Goal: Information Seeking & Learning: Understand process/instructions

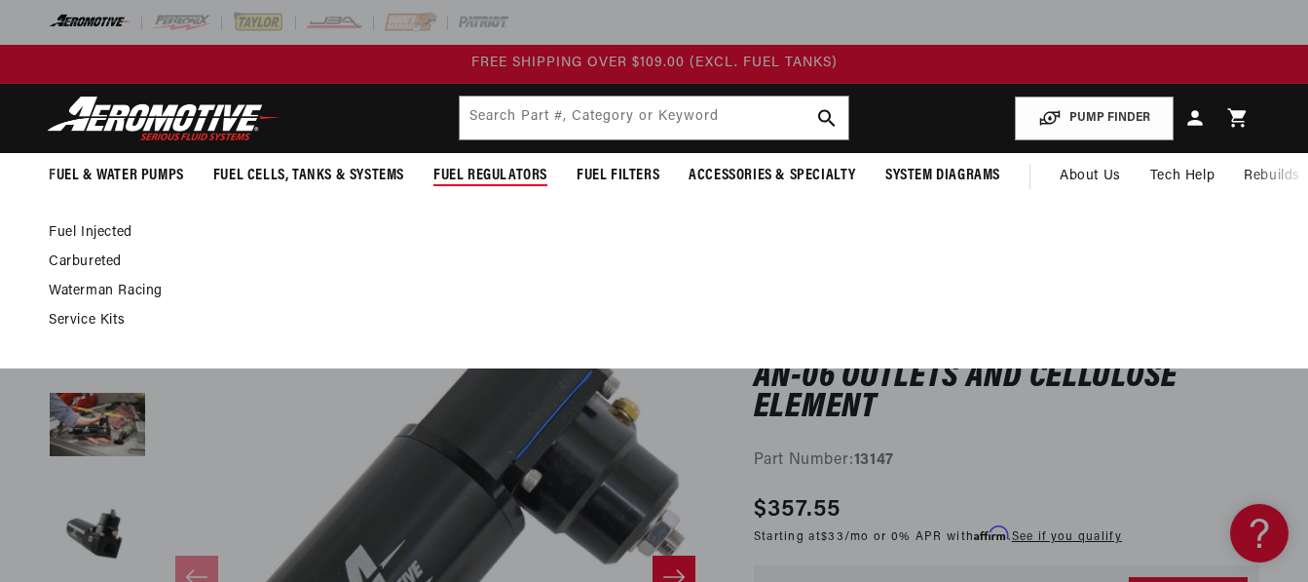
click at [96, 235] on link "Fuel Injected" at bounding box center [644, 233] width 1191 height 18
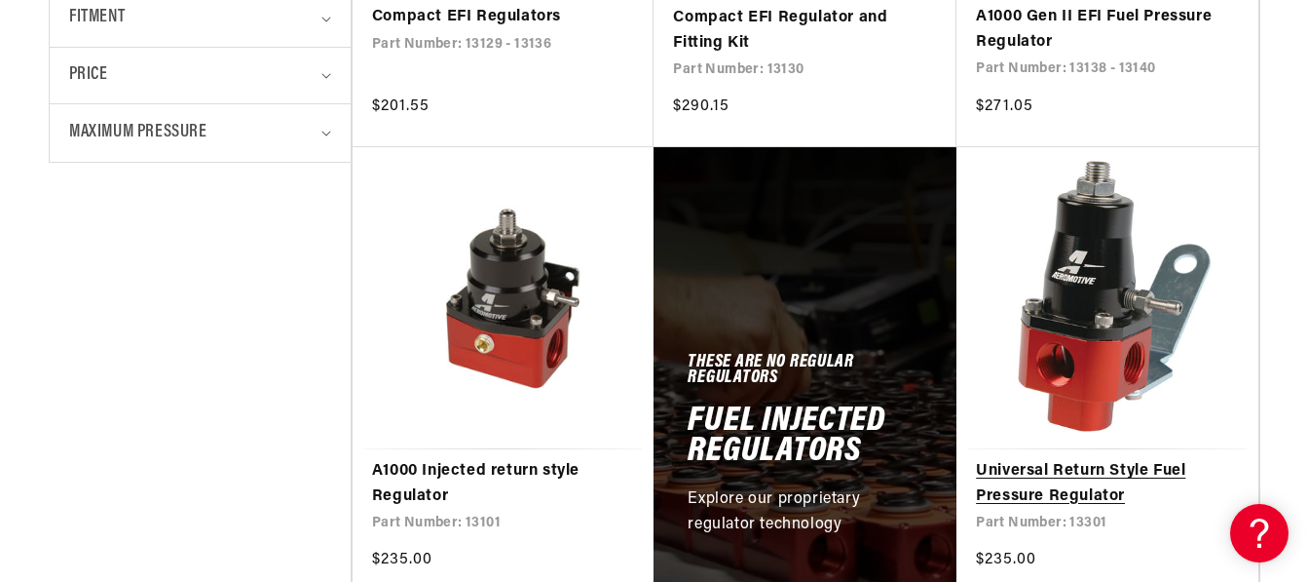
click at [1038, 486] on link "Universal Return Style Fuel Pressure Regulator" at bounding box center [1107, 484] width 263 height 50
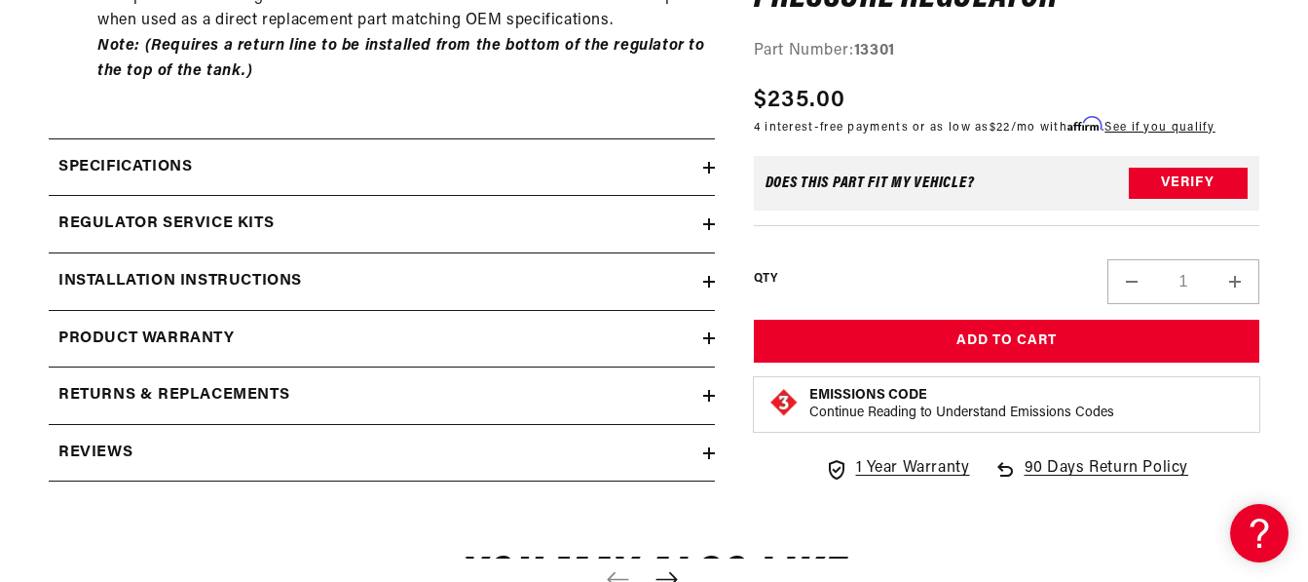
scroll to position [1484, 0]
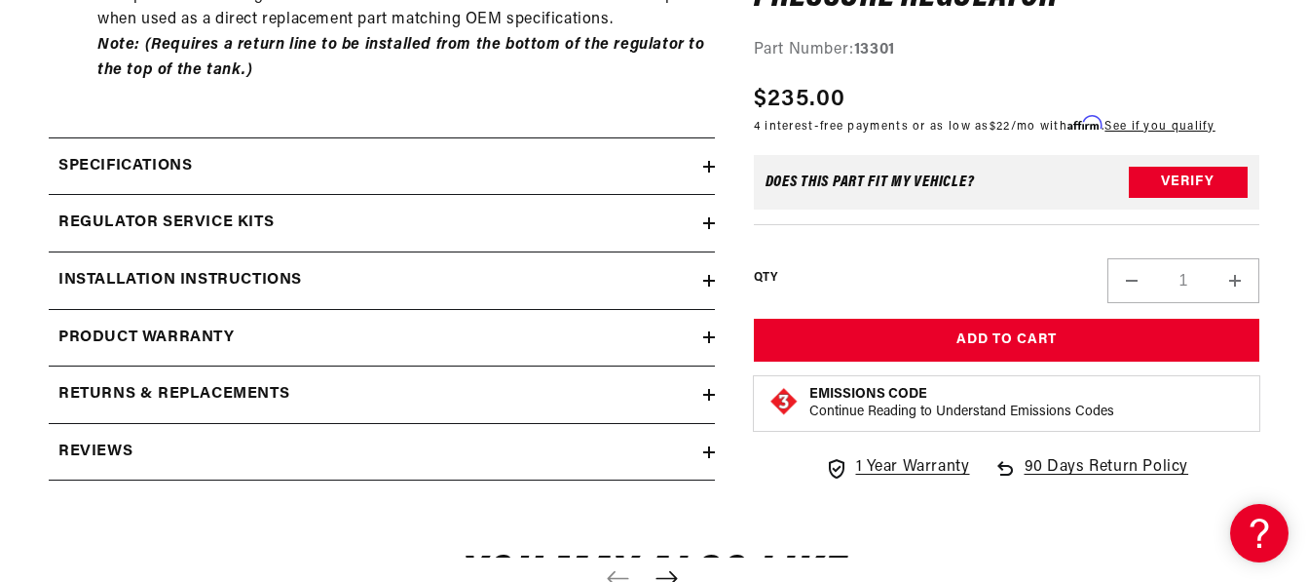
click at [288, 283] on h2 "Installation Instructions" at bounding box center [180, 280] width 244 height 25
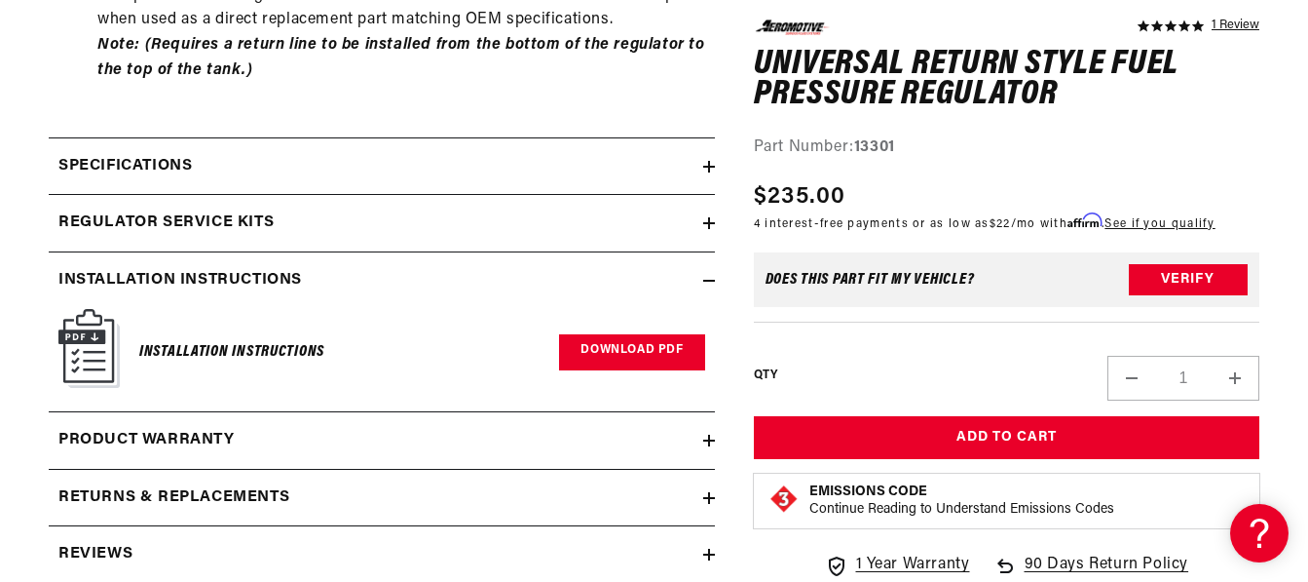
click at [646, 348] on link "Download PDF" at bounding box center [631, 352] width 145 height 36
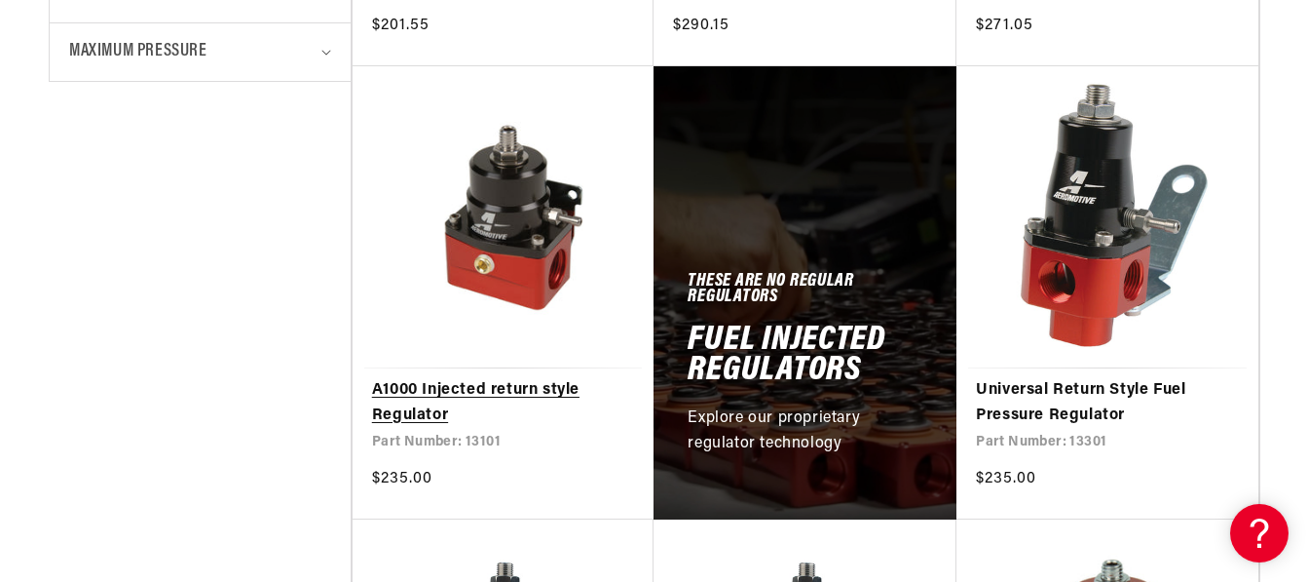
click at [525, 387] on link "A1000 Injected return style Regulator" at bounding box center [503, 403] width 263 height 50
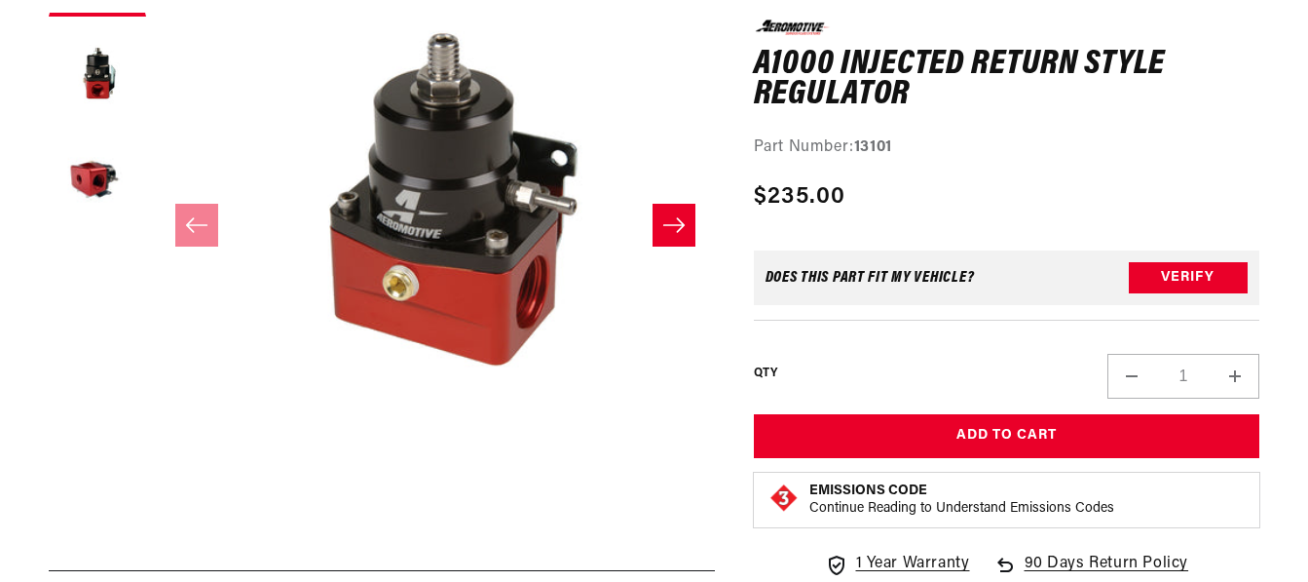
scroll to position [1, 0]
click at [678, 227] on icon "Slide right" at bounding box center [673, 224] width 23 height 19
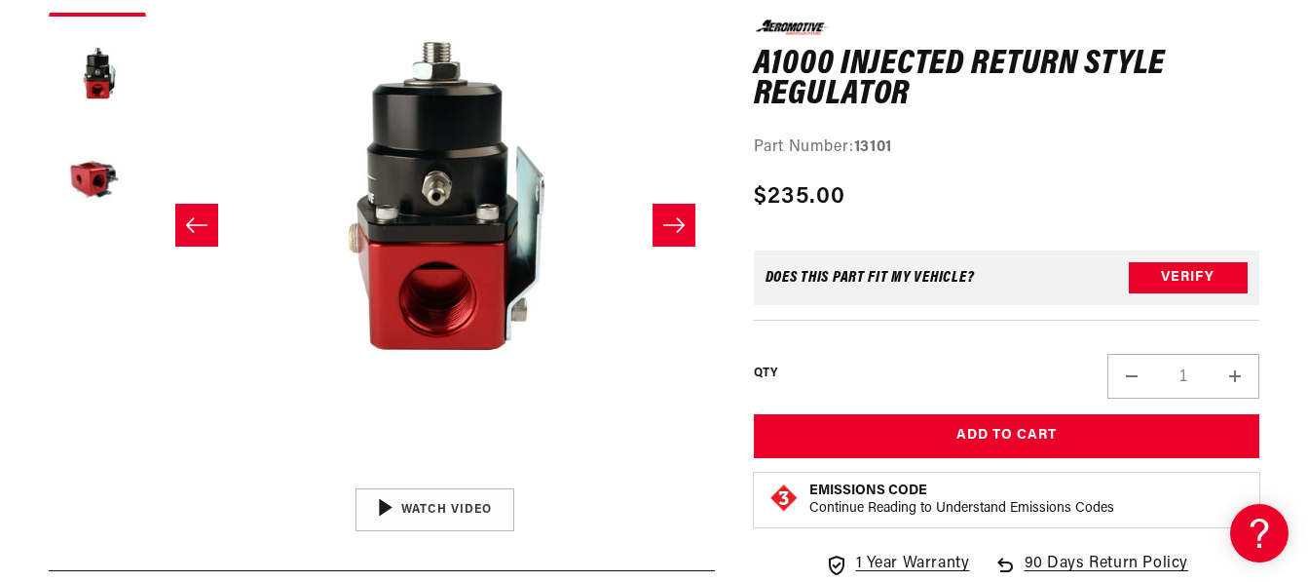
scroll to position [0, 0]
click at [678, 227] on icon "Slide right" at bounding box center [673, 224] width 23 height 19
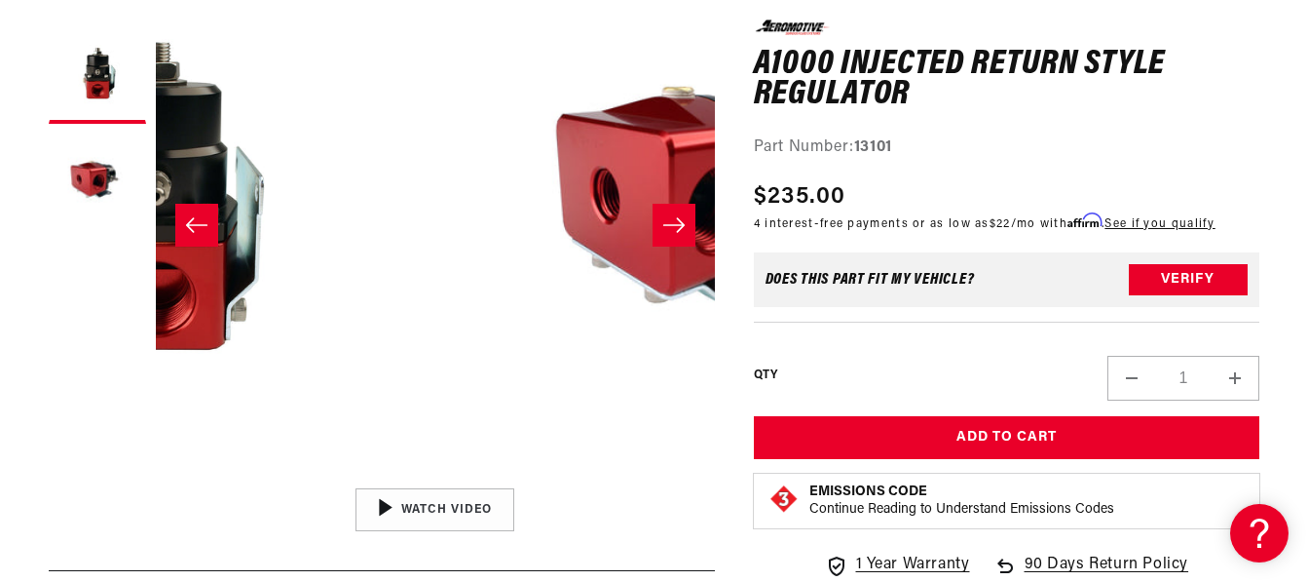
scroll to position [1, 1117]
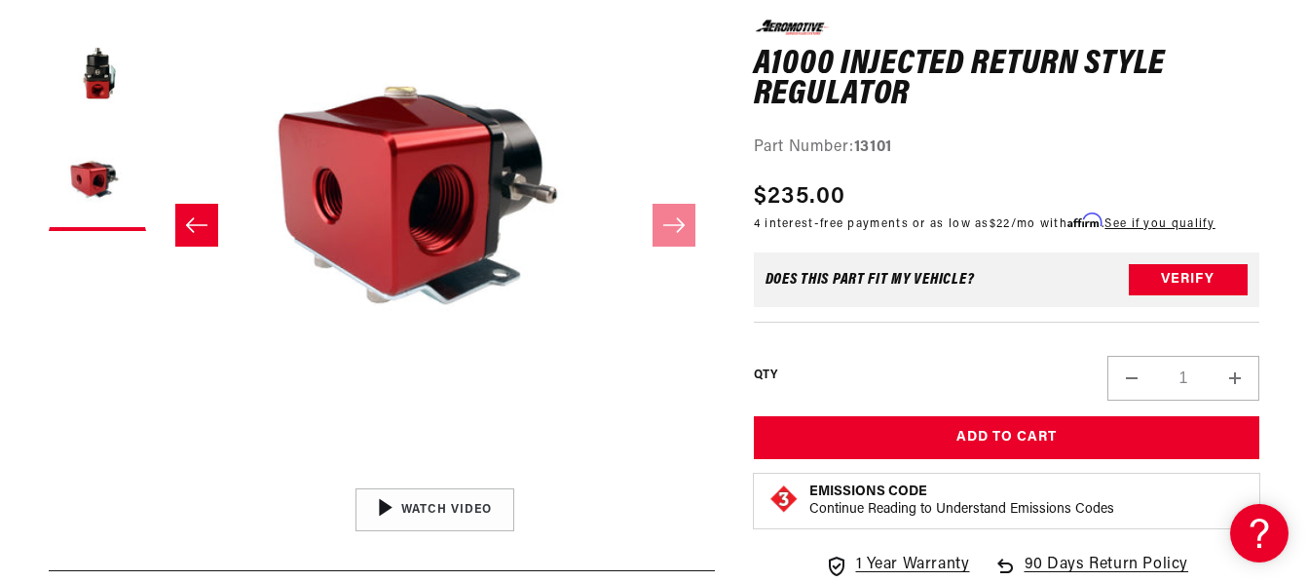
click at [190, 216] on icon "Slide left" at bounding box center [196, 224] width 23 height 19
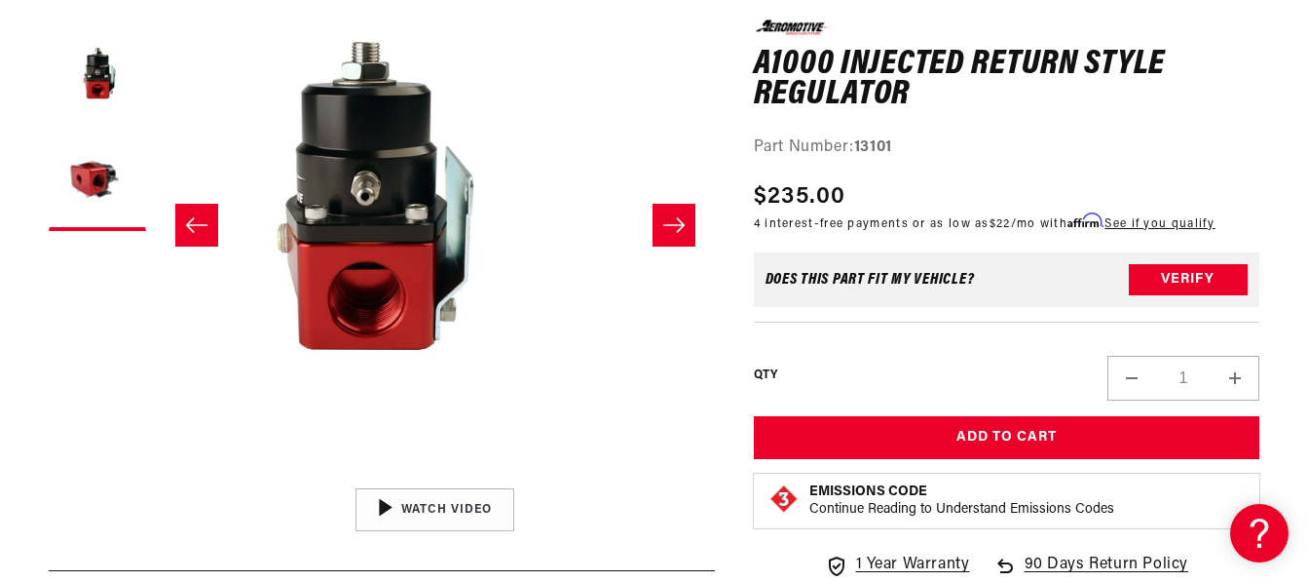
click at [190, 217] on icon "Slide left" at bounding box center [196, 224] width 23 height 19
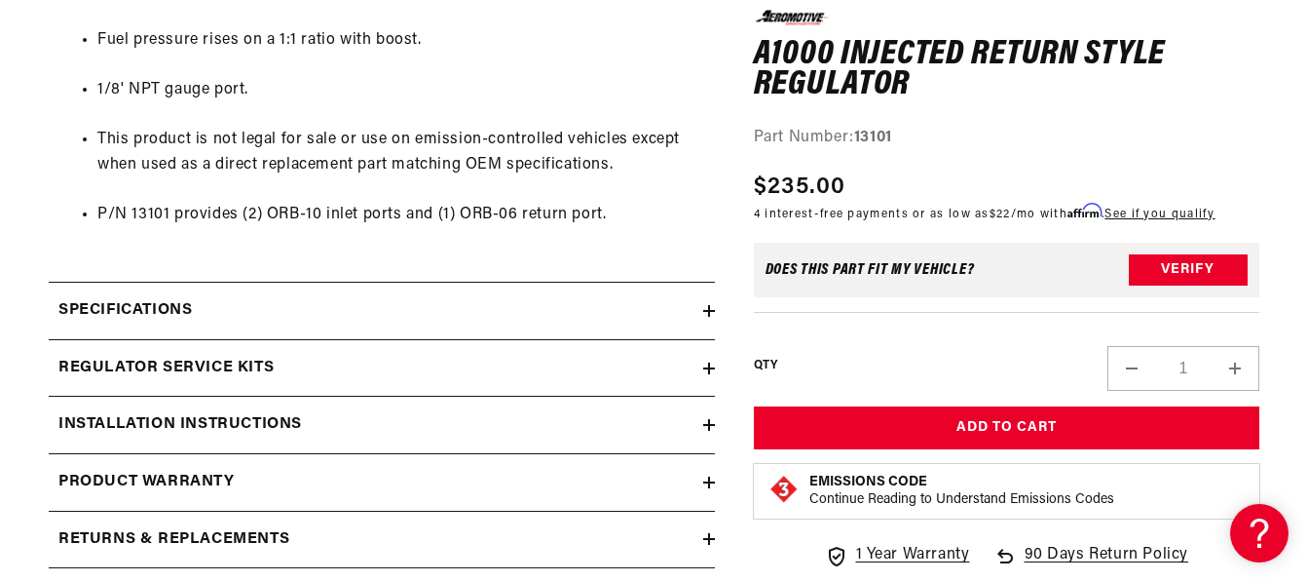
scroll to position [1242, 0]
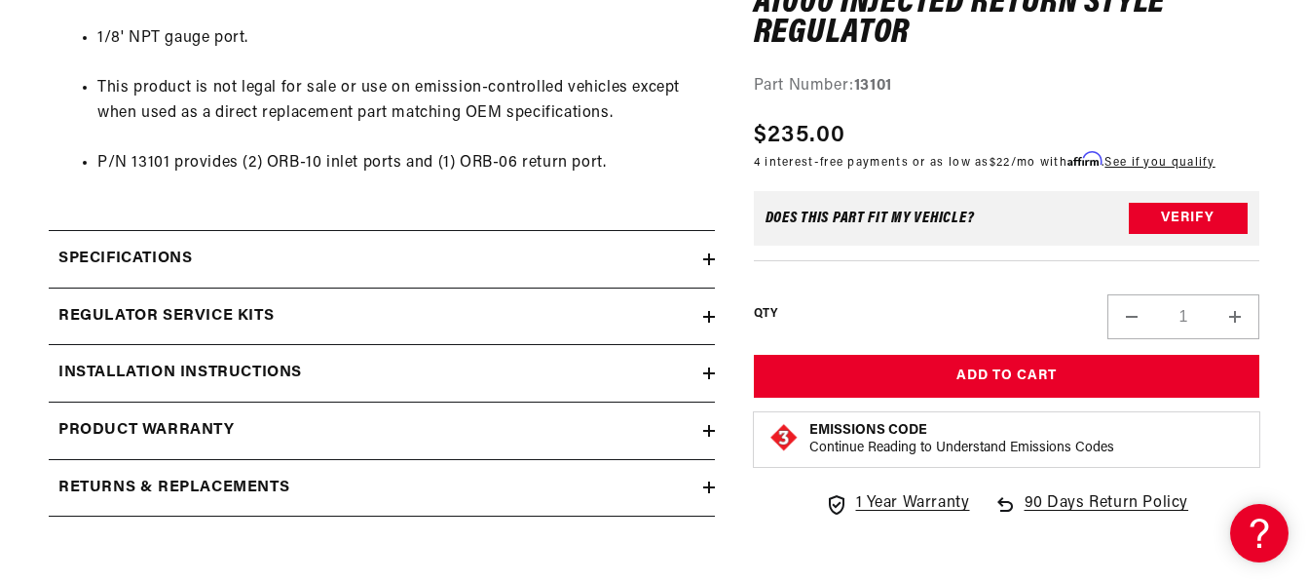
click at [486, 393] on summary "Installation Instructions" at bounding box center [382, 373] width 666 height 56
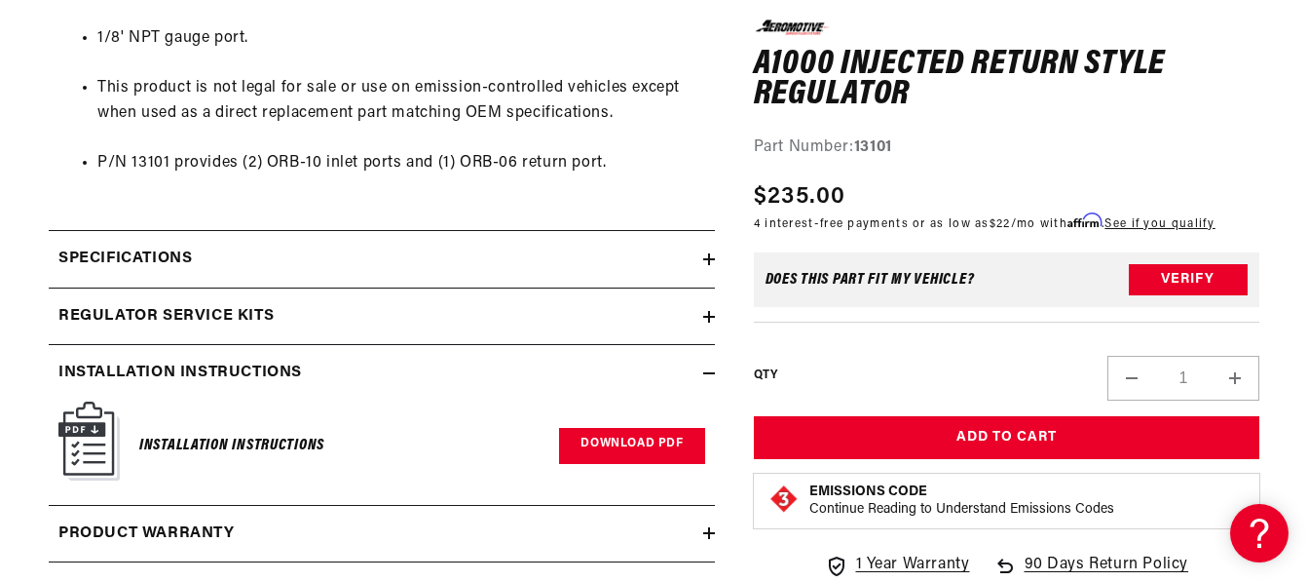
click at [656, 443] on link "Download PDF" at bounding box center [631, 446] width 145 height 36
